Goal: Task Accomplishment & Management: Complete application form

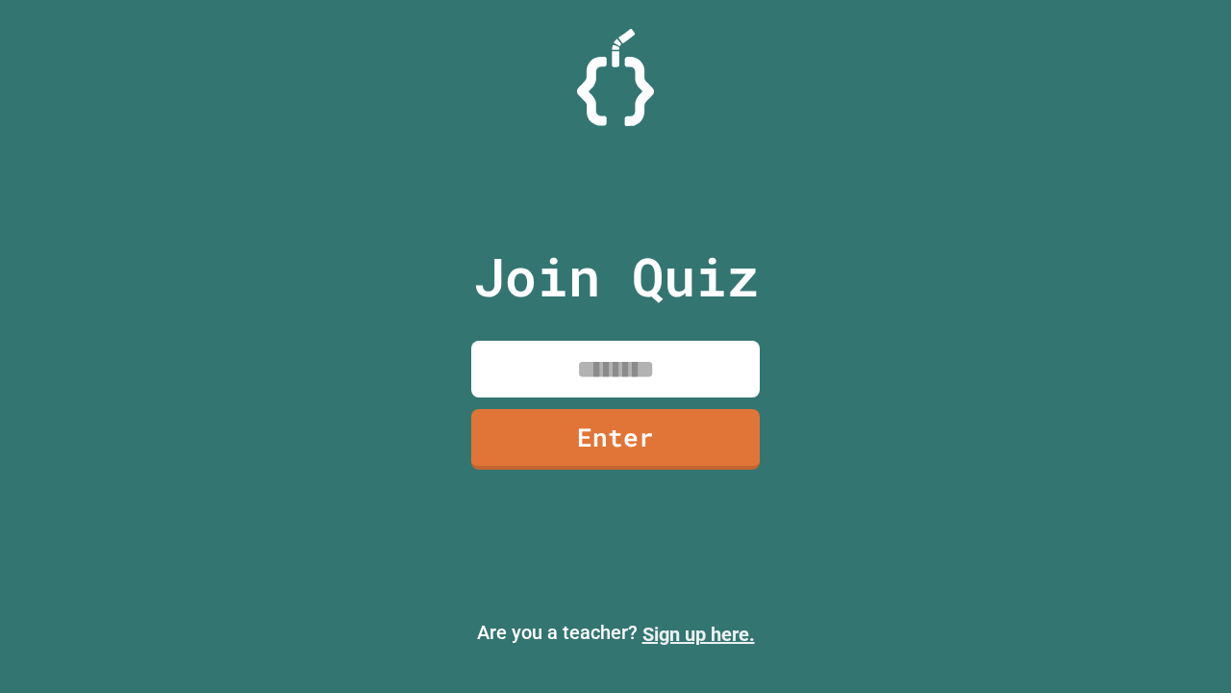
click at [698, 634] on link "Sign up here." at bounding box center [698, 633] width 113 height 23
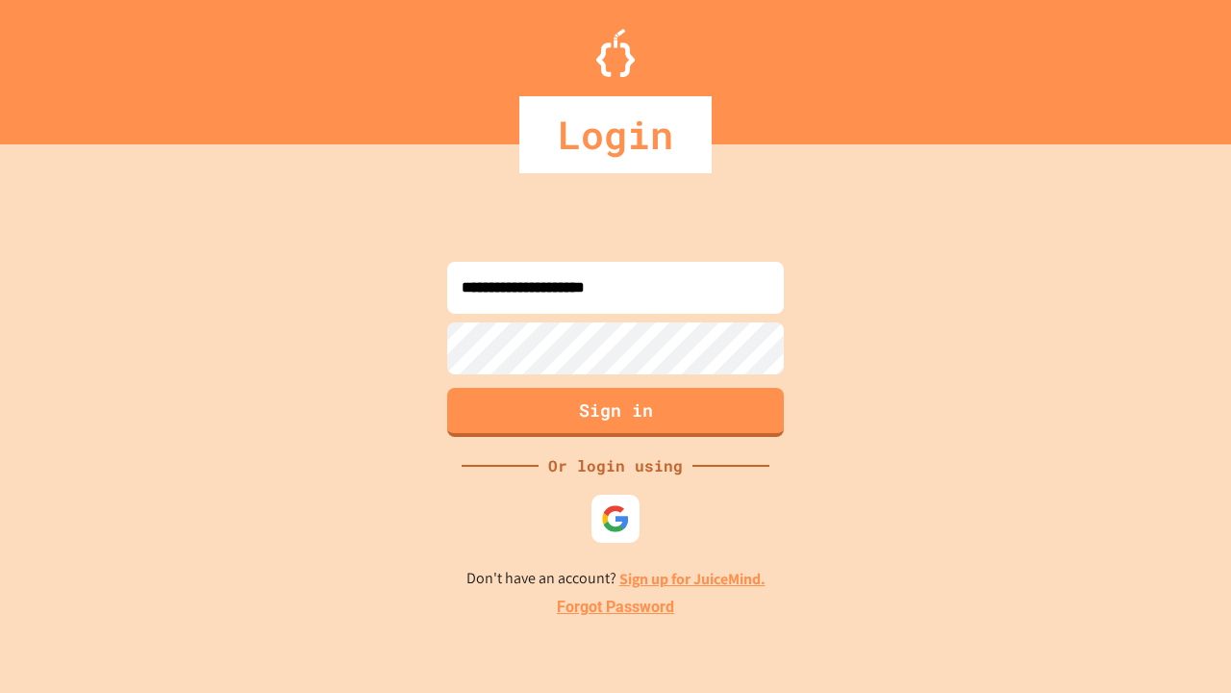
type input "**********"
